Goal: Information Seeking & Learning: Learn about a topic

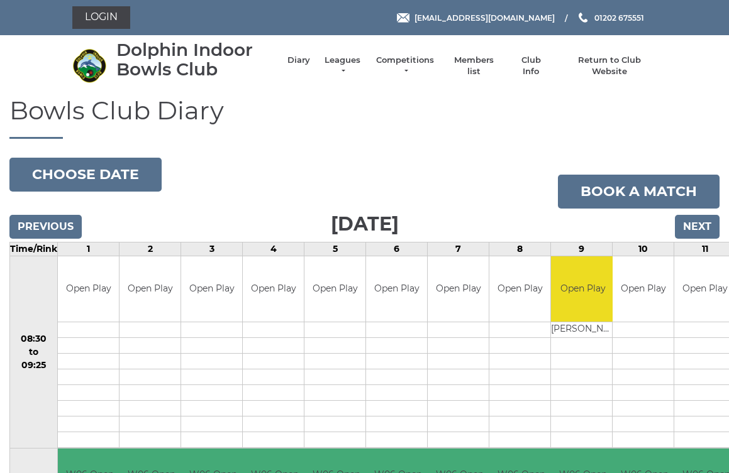
click at [340, 63] on link "Leagues" at bounding box center [342, 66] width 40 height 23
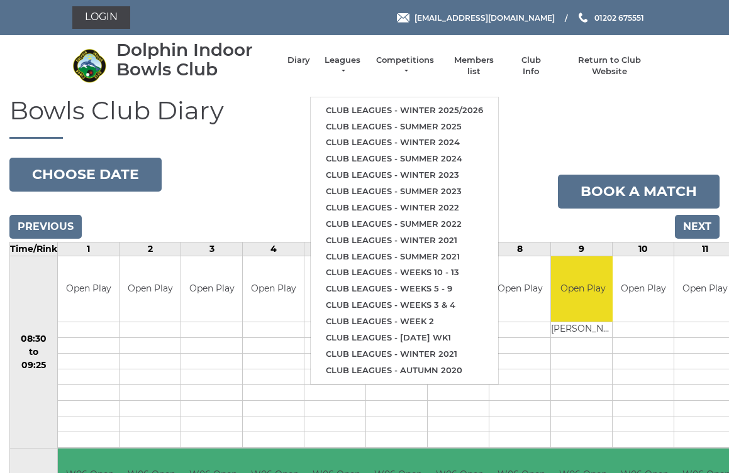
click at [485, 105] on link "Club leagues - Winter 2025/2026" at bounding box center [404, 110] width 187 height 16
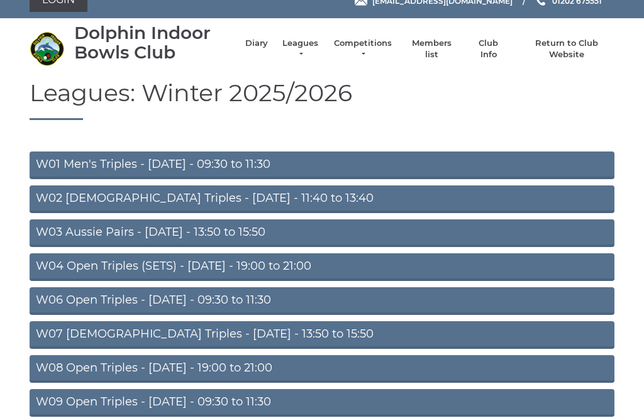
scroll to position [17, 0]
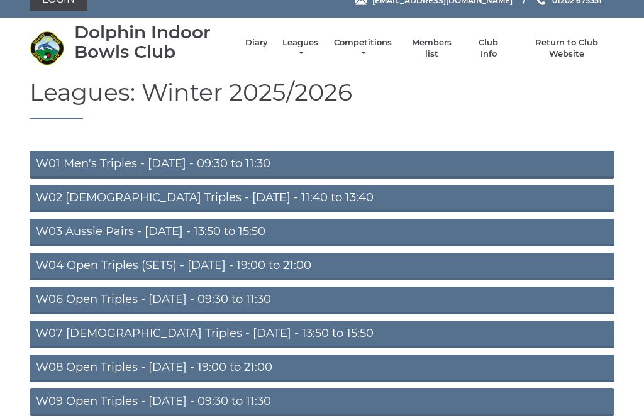
click at [331, 265] on link "W04 Open Triples (SETS) - [DATE] - 19:00 to 21:00" at bounding box center [322, 267] width 585 height 28
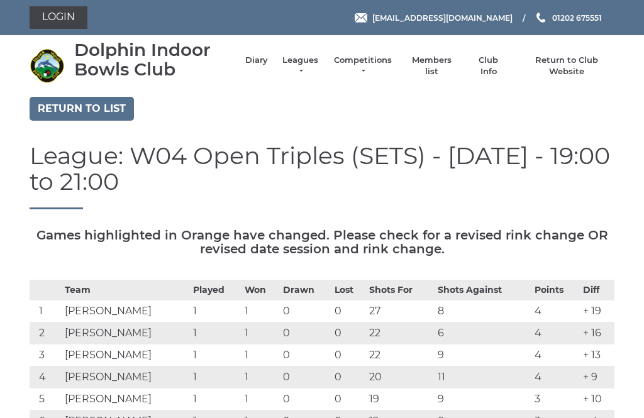
click at [108, 111] on link "Return to list" at bounding box center [82, 109] width 104 height 24
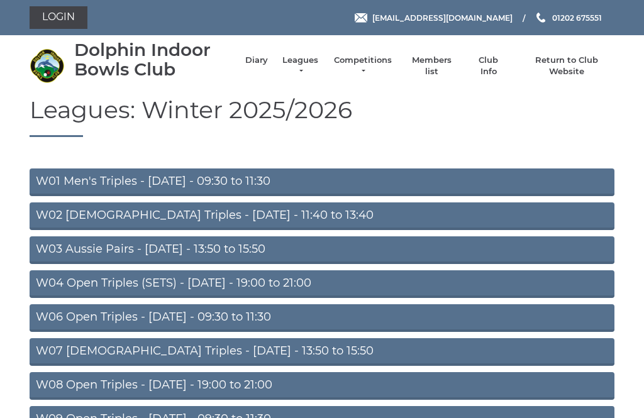
click at [313, 312] on link "W06 Open Triples - Tuesday - 09:30 to 11:30" at bounding box center [322, 318] width 585 height 28
